Goal: Navigation & Orientation: Find specific page/section

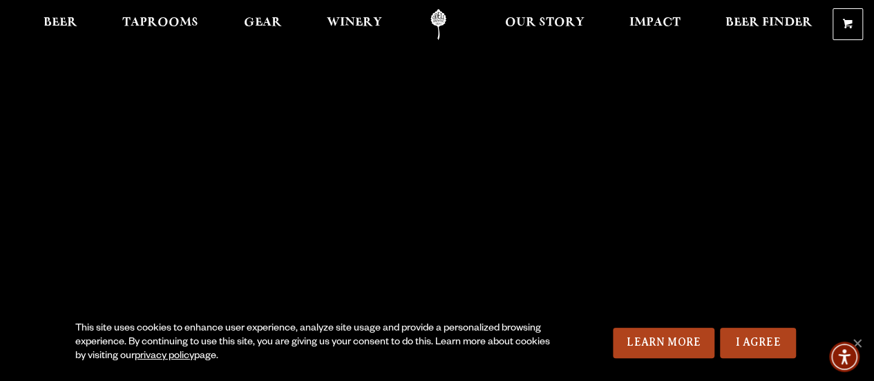
click at [172, 22] on span "Taprooms" at bounding box center [160, 22] width 76 height 11
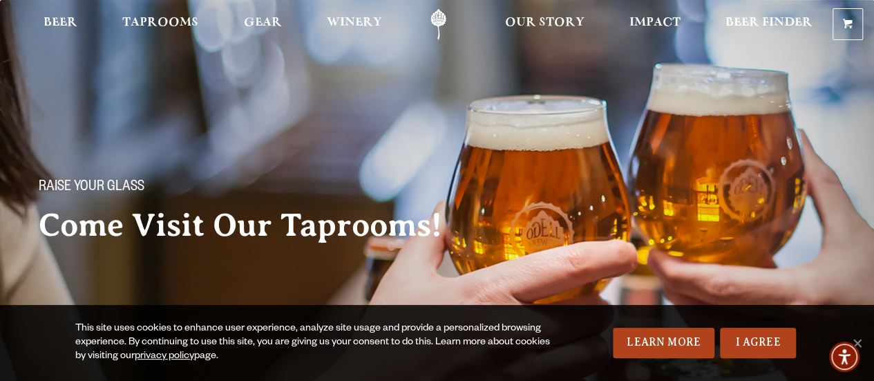
click at [165, 28] on span "Taprooms" at bounding box center [160, 22] width 76 height 11
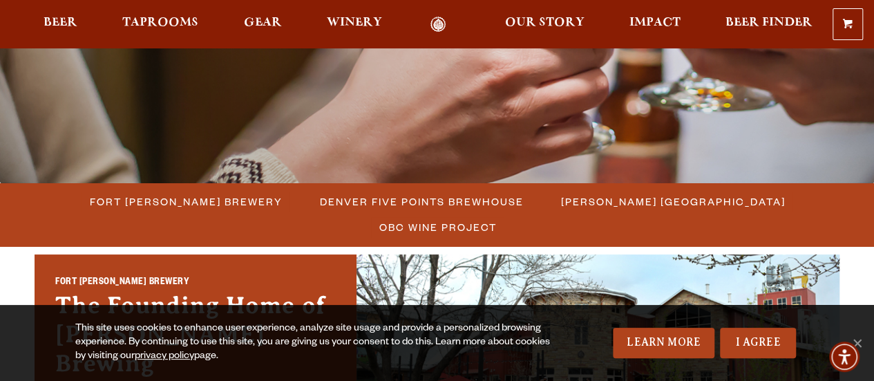
scroll to position [365, 0]
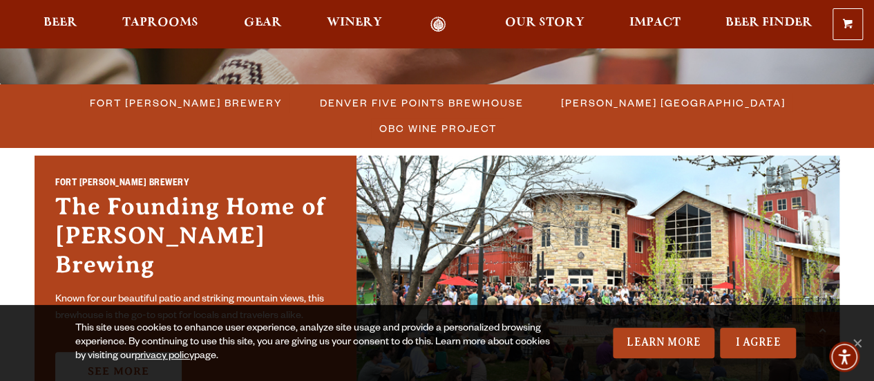
click at [118, 96] on span "Fort [PERSON_NAME] Brewery" at bounding box center [186, 103] width 193 height 20
